Goal: Task Accomplishment & Management: Manage account settings

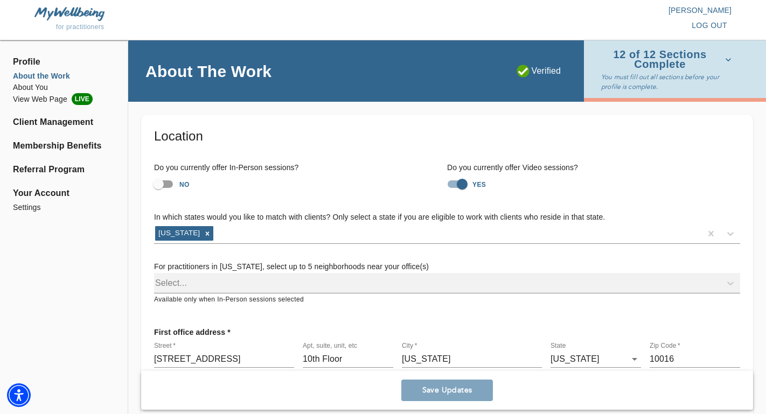
click at [45, 77] on li "About the Work" at bounding box center [64, 76] width 102 height 11
click at [35, 66] on span "Profile" at bounding box center [64, 61] width 102 height 13
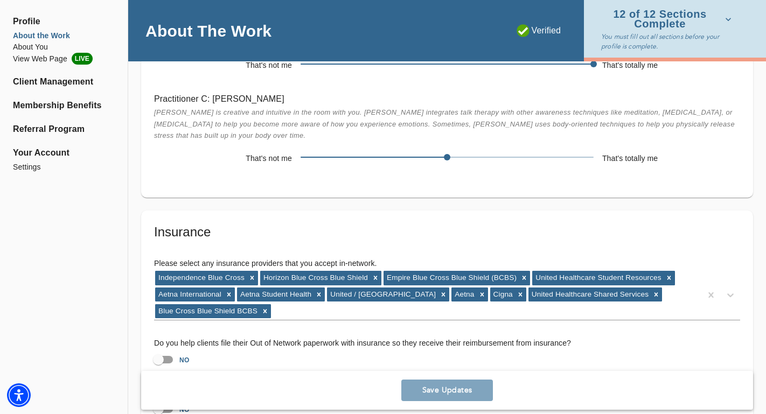
scroll to position [2190, 0]
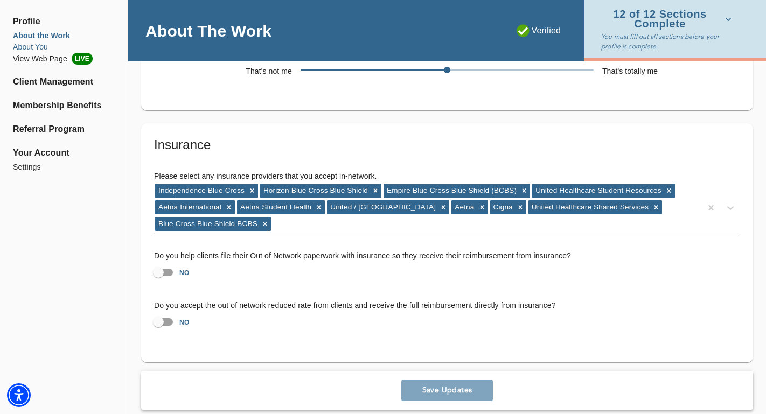
click at [41, 47] on li "About You" at bounding box center [64, 46] width 102 height 11
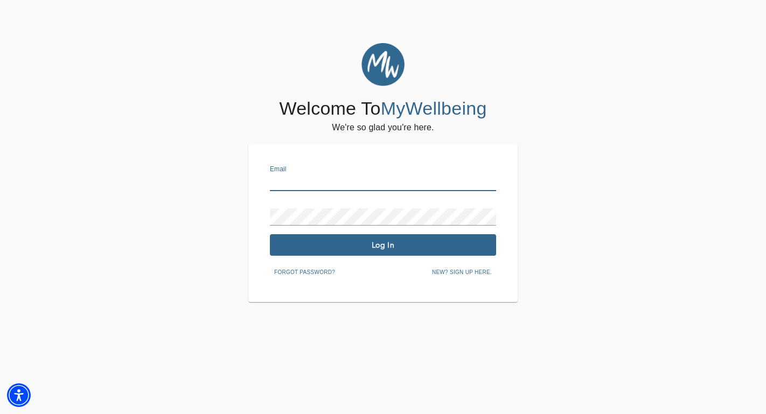
click at [296, 182] on input "text" at bounding box center [383, 182] width 226 height 17
click at [309, 178] on input "text" at bounding box center [383, 182] width 226 height 17
type input "[EMAIL_ADDRESS][DOMAIN_NAME]"
click at [351, 253] on button "Log In" at bounding box center [383, 245] width 226 height 22
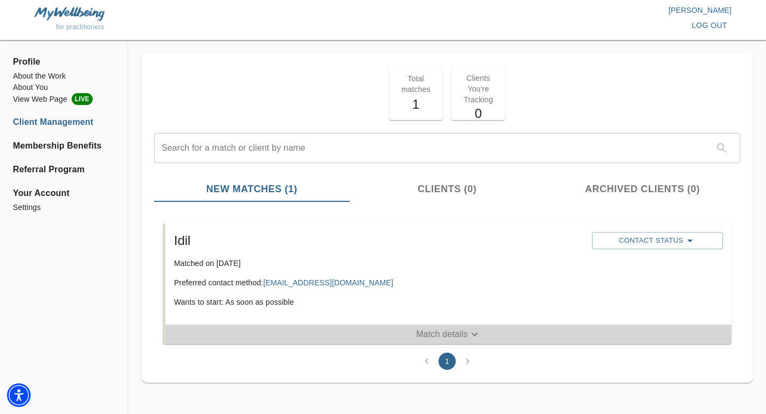
click at [464, 337] on p "Match details" at bounding box center [442, 334] width 52 height 13
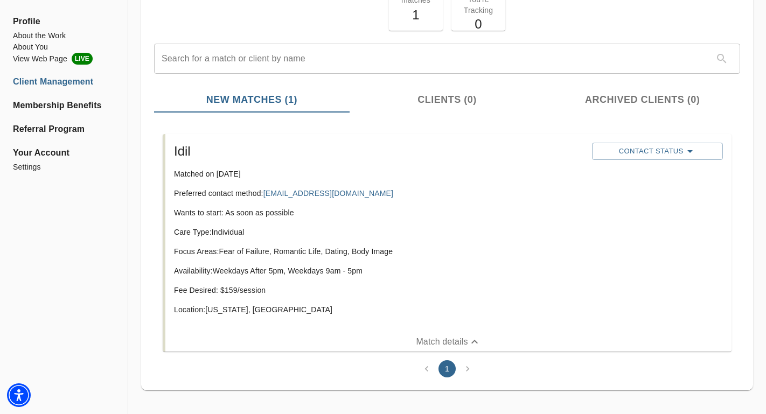
scroll to position [89, 0]
click at [672, 144] on button "Contact Status" at bounding box center [657, 151] width 131 height 17
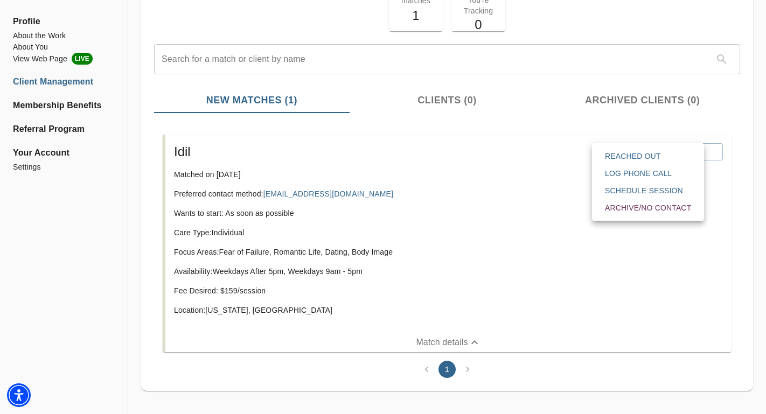
click at [534, 169] on div at bounding box center [383, 207] width 766 height 414
